Goal: Task Accomplishment & Management: Use online tool/utility

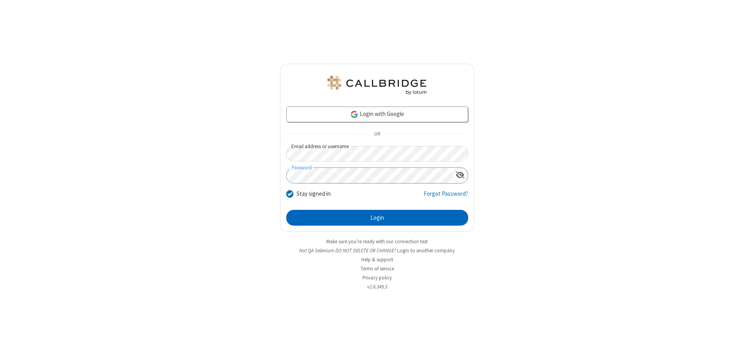
click at [377, 218] on button "Login" at bounding box center [377, 218] width 182 height 16
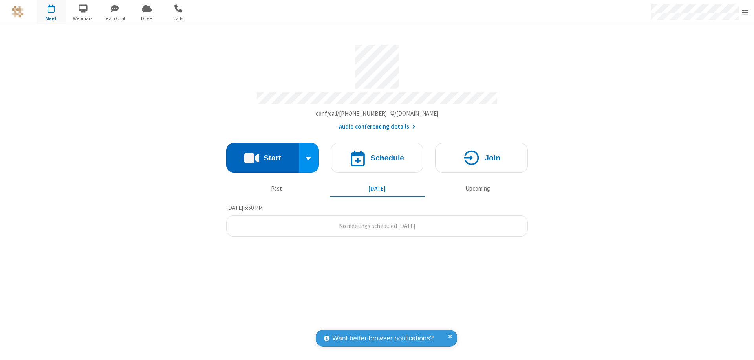
click at [262, 154] on button "Start" at bounding box center [262, 157] width 73 height 29
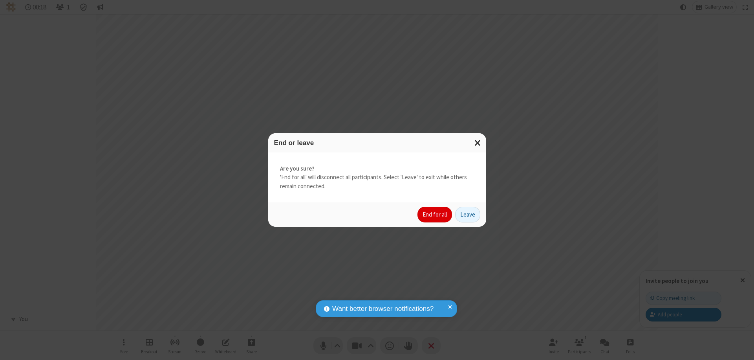
click at [435, 215] on button "End for all" at bounding box center [435, 215] width 35 height 16
